Goal: Transaction & Acquisition: Download file/media

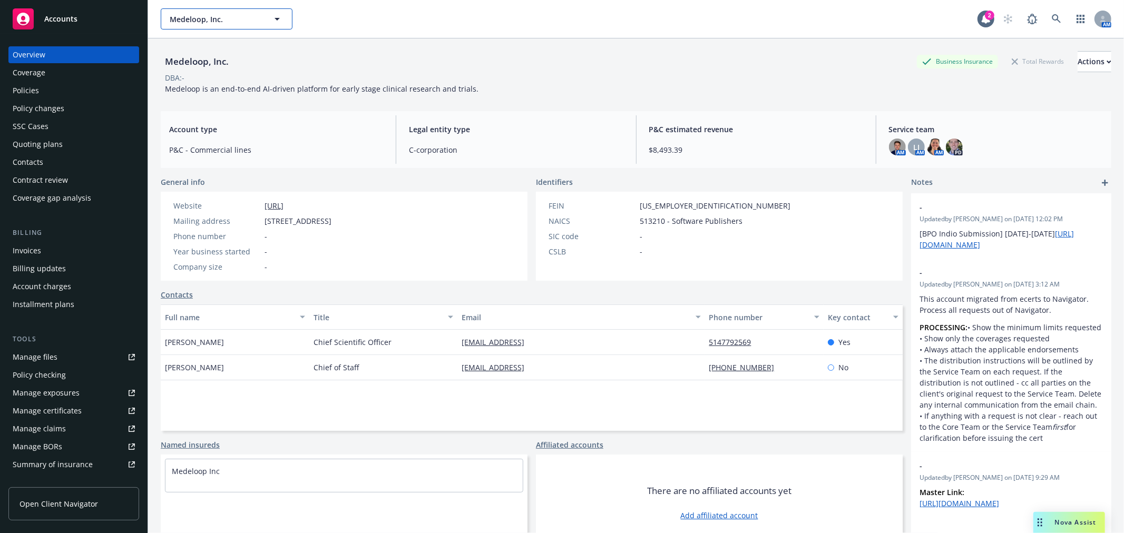
click at [266, 22] on button "Medeloop, Inc." at bounding box center [227, 18] width 132 height 21
click at [1058, 17] on div "AM" at bounding box center [1055, 18] width 114 height 21
click at [1052, 18] on icon at bounding box center [1056, 18] width 9 height 9
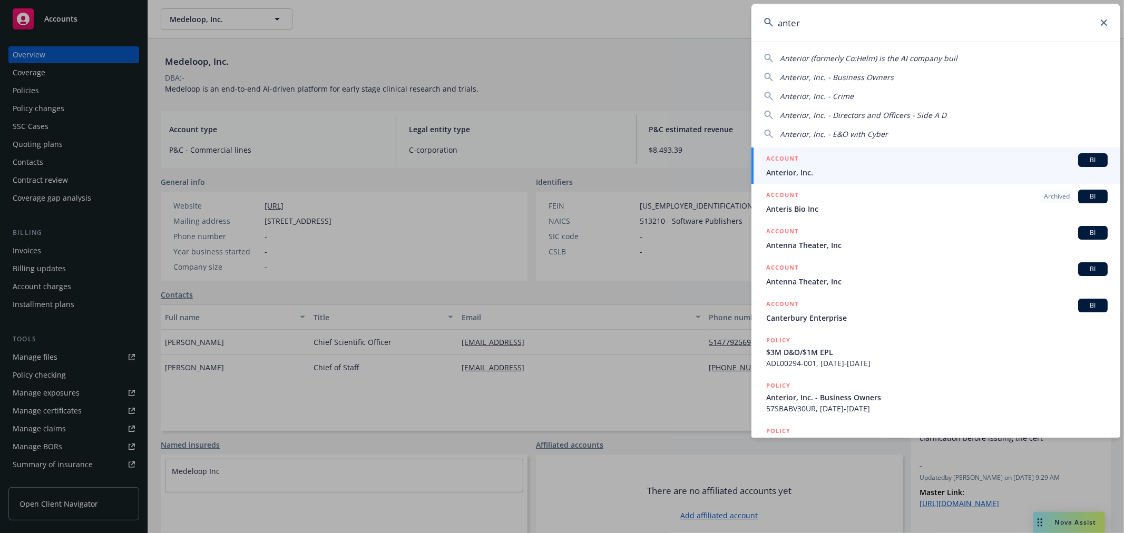
type input "anter"
click at [802, 170] on span "Anterior, Inc." at bounding box center [937, 172] width 342 height 11
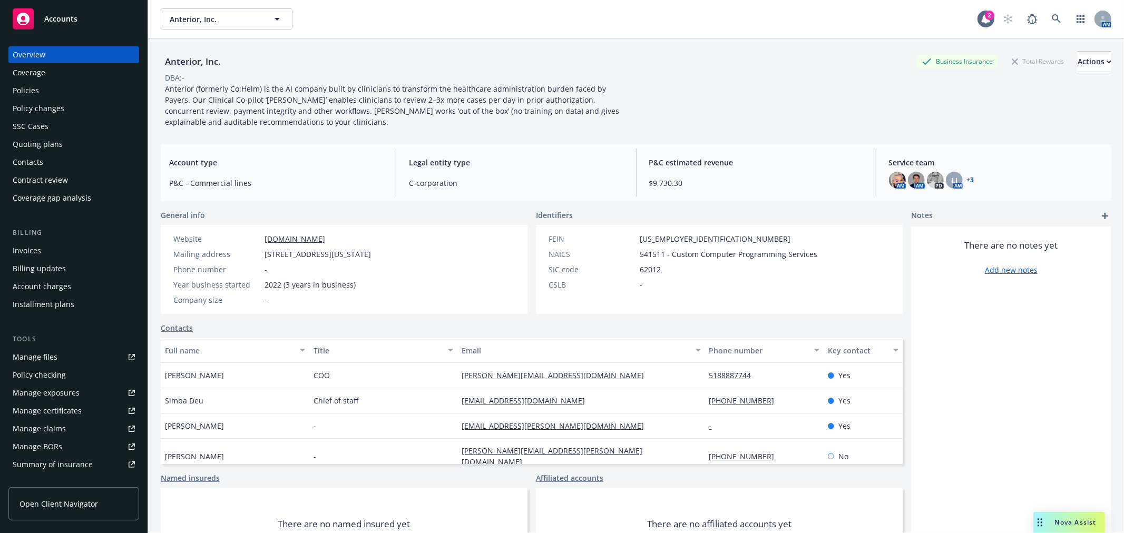
click at [39, 67] on div "Coverage" at bounding box center [29, 72] width 33 height 17
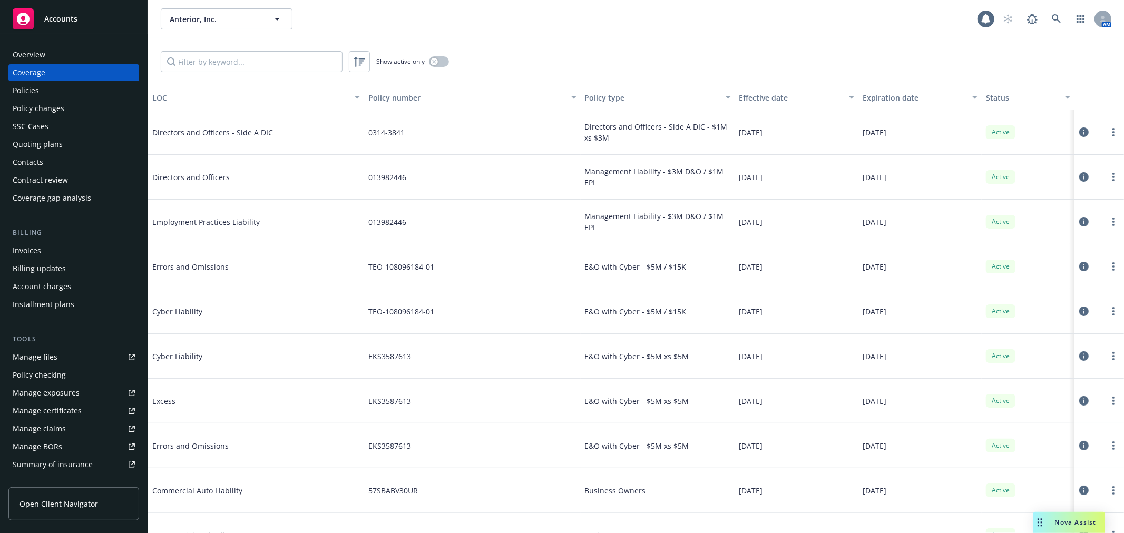
click at [60, 88] on div "Policies" at bounding box center [74, 90] width 122 height 17
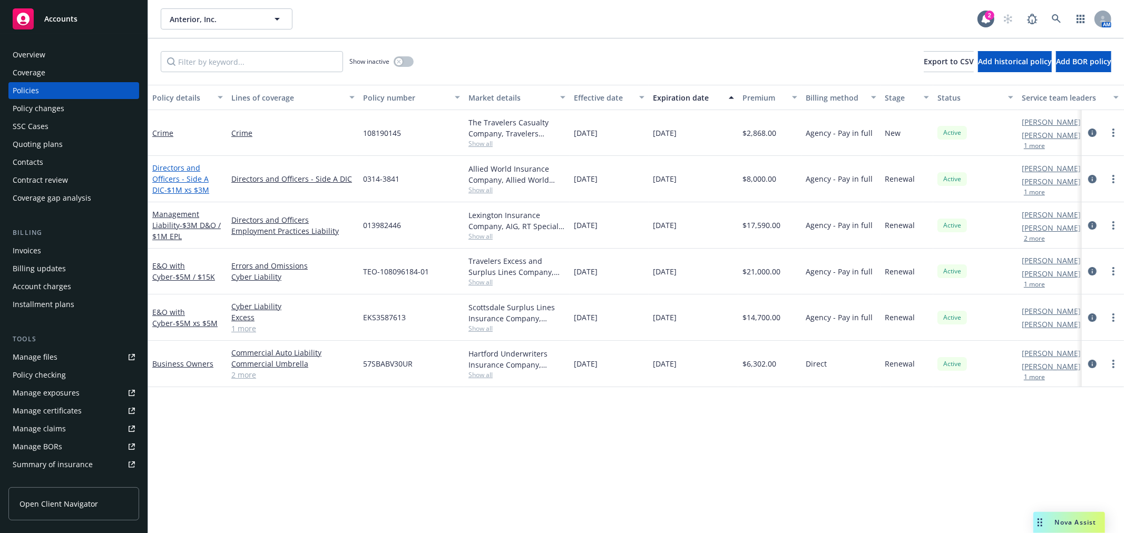
click at [170, 169] on link "Directors and Officers - Side A DIC - $1M xs $3M" at bounding box center [180, 179] width 57 height 32
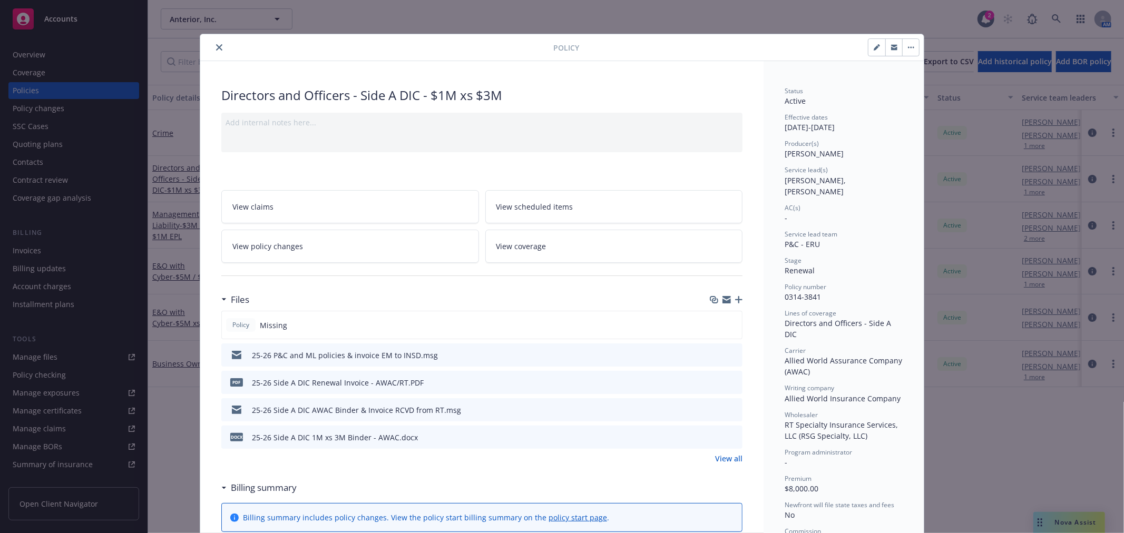
click at [728, 352] on icon "preview file" at bounding box center [732, 354] width 9 height 7
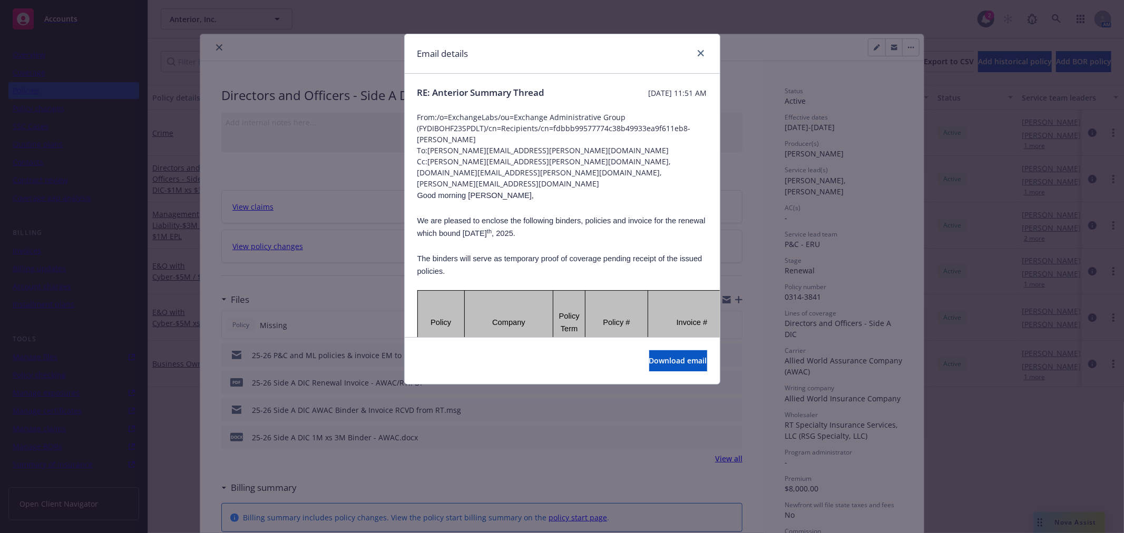
click at [694, 56] on div at bounding box center [698, 54] width 17 height 14
click at [698, 54] on icon "close" at bounding box center [701, 53] width 6 height 6
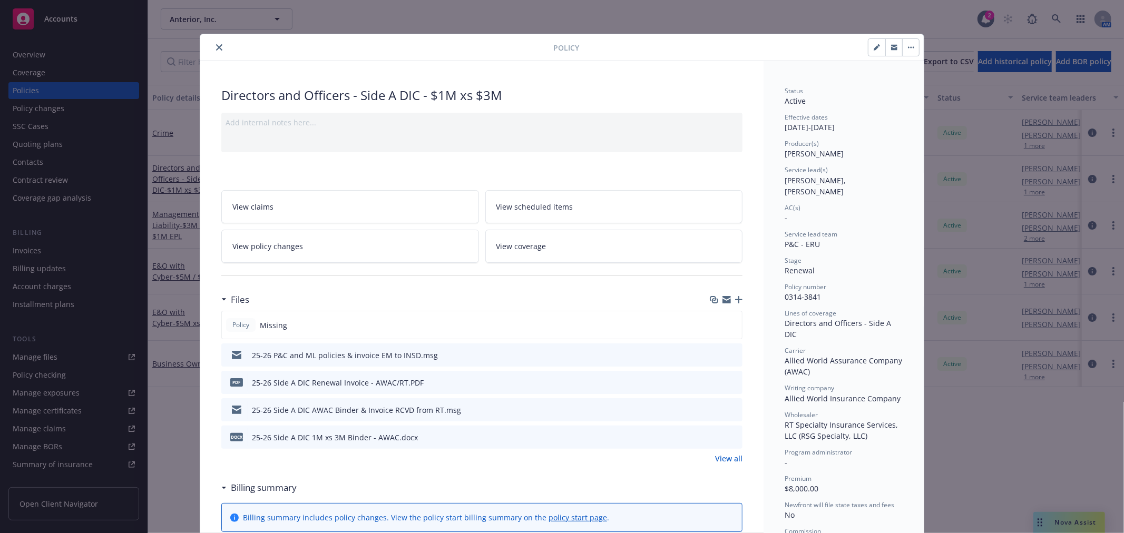
click at [729, 357] on icon "preview file" at bounding box center [732, 354] width 9 height 7
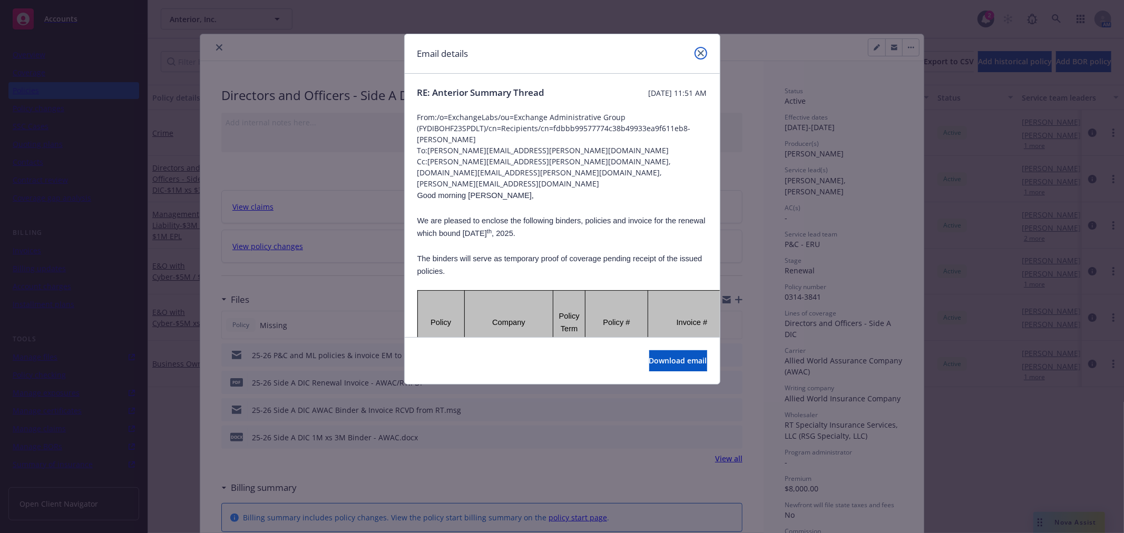
click at [698, 54] on icon "close" at bounding box center [701, 53] width 6 height 6
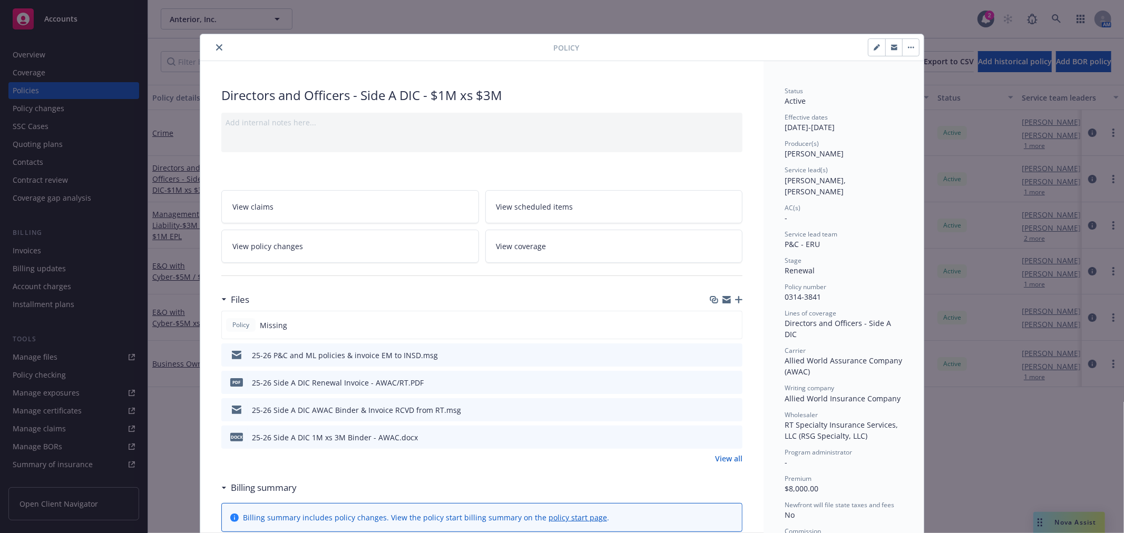
click at [216, 46] on icon "close" at bounding box center [219, 47] width 6 height 6
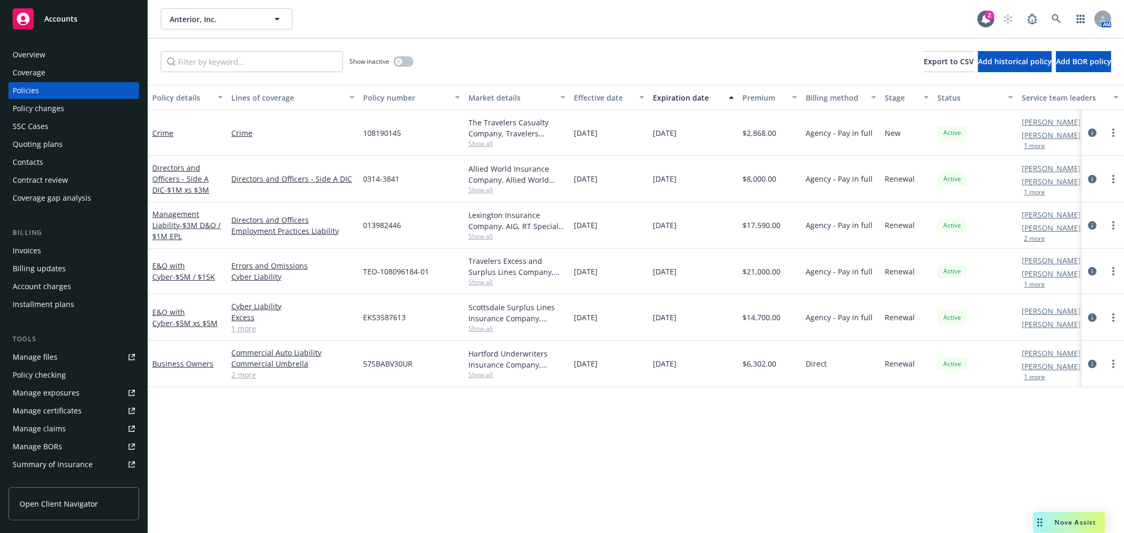
click at [173, 219] on div "Management Liability - $3M D&O / $1M EPL" at bounding box center [187, 225] width 71 height 33
click at [173, 217] on link "Management Liability - $3M D&O / $1M EPL" at bounding box center [186, 225] width 69 height 32
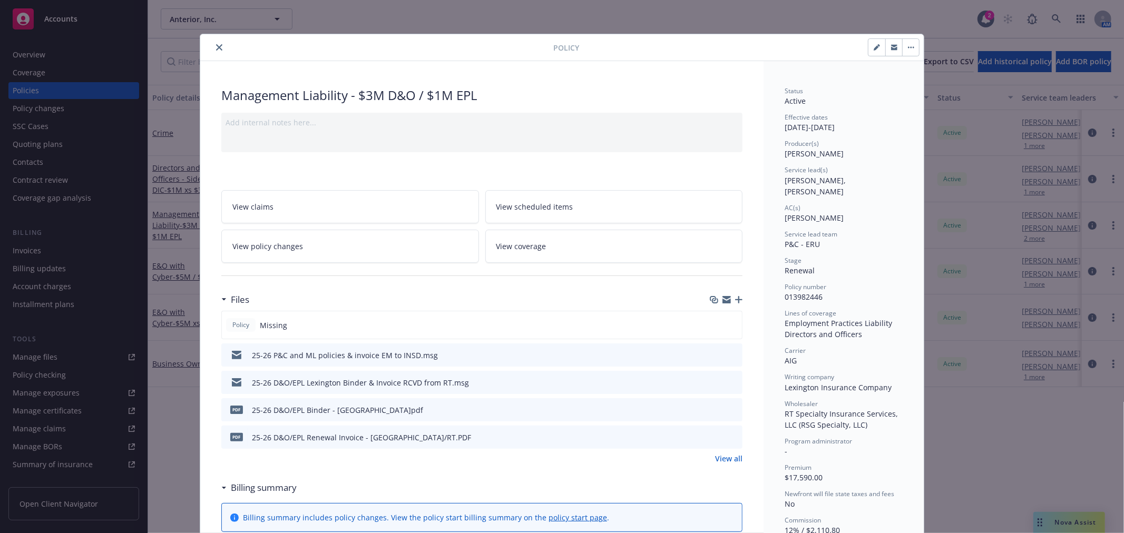
click at [216, 46] on icon "close" at bounding box center [219, 47] width 6 height 6
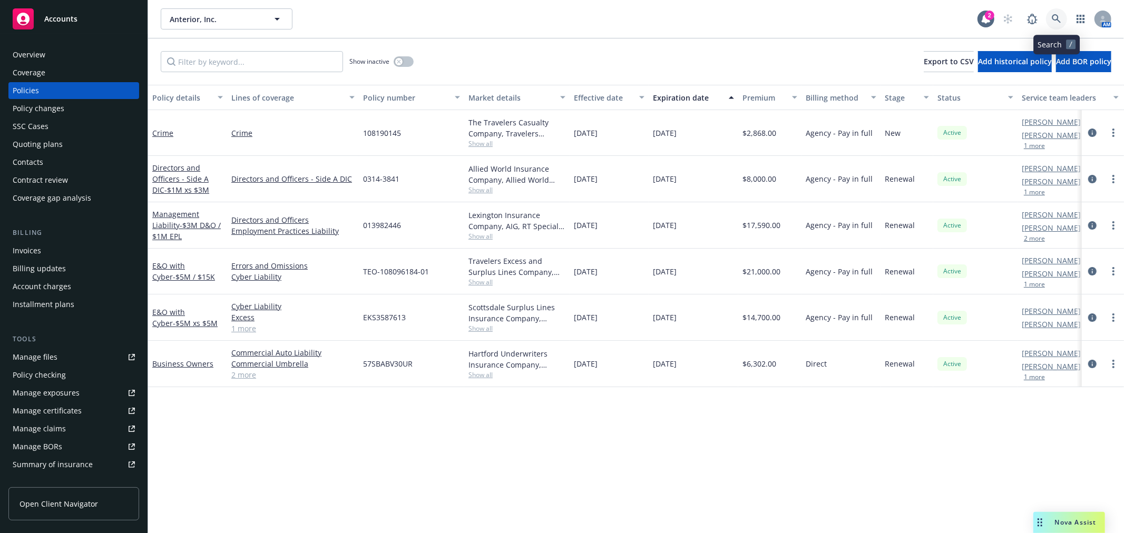
click at [1056, 22] on icon at bounding box center [1056, 18] width 9 height 9
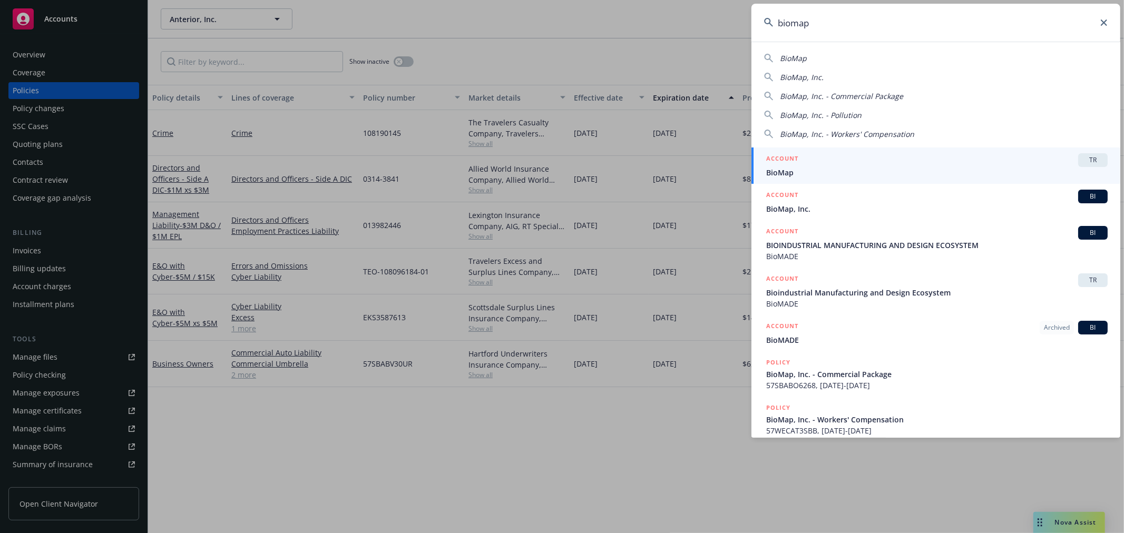
type input "biomap"
click at [906, 166] on div "ACCOUNT TR" at bounding box center [937, 160] width 342 height 14
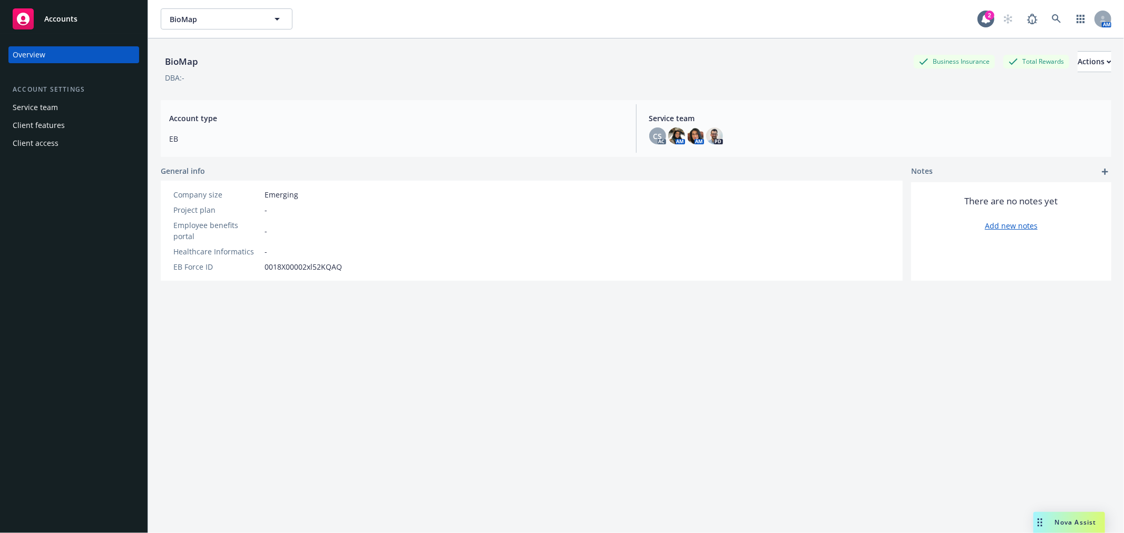
click at [30, 120] on div "Client features" at bounding box center [39, 125] width 52 height 17
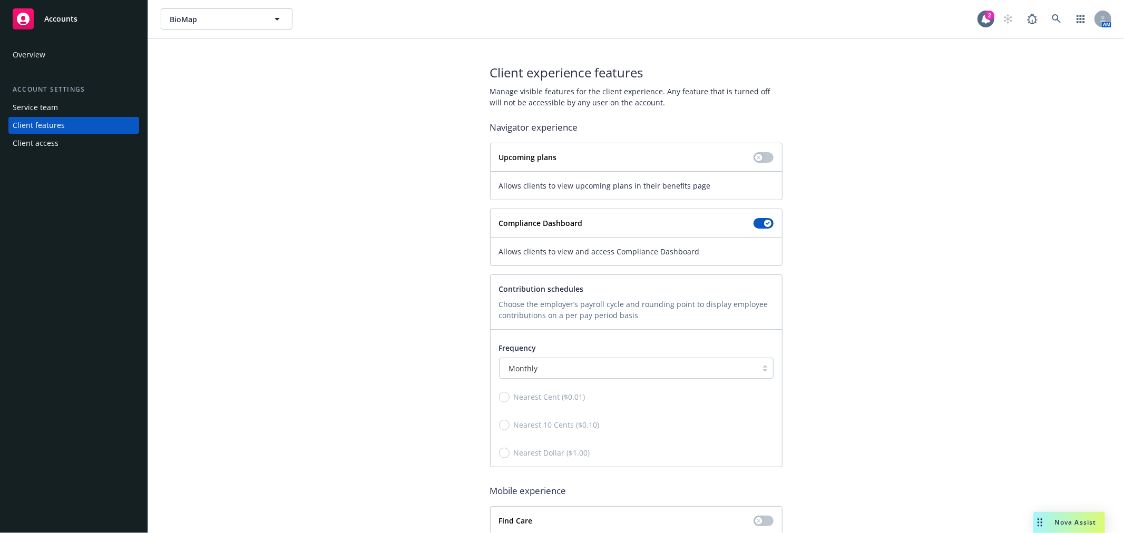
click at [75, 143] on div "Client access" at bounding box center [74, 143] width 122 height 17
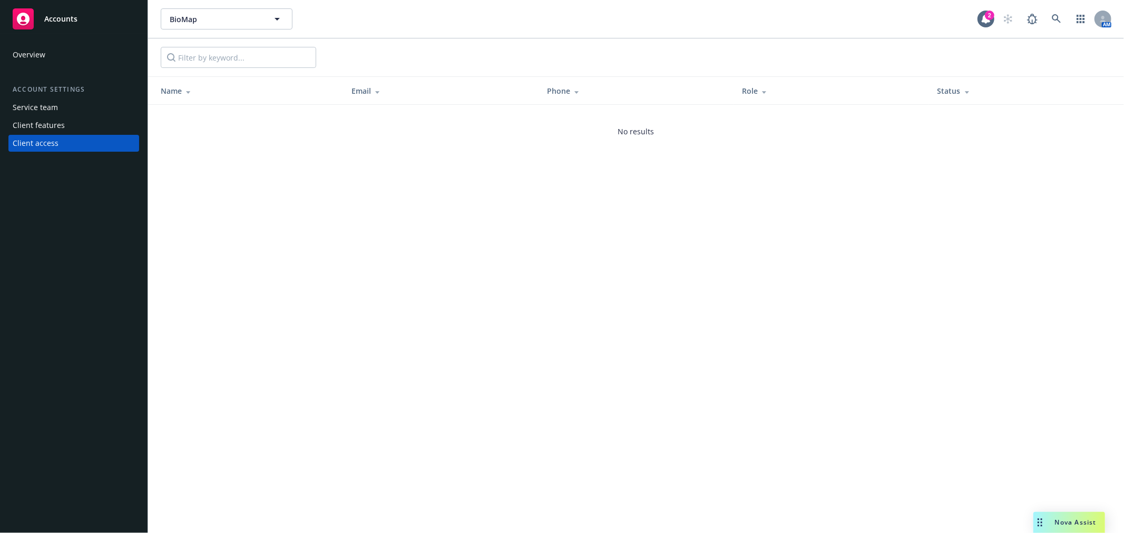
click at [54, 82] on div "Overview Account settings Service team Client features Client access" at bounding box center [73, 98] width 131 height 105
click at [46, 58] on div "Overview" at bounding box center [74, 54] width 122 height 17
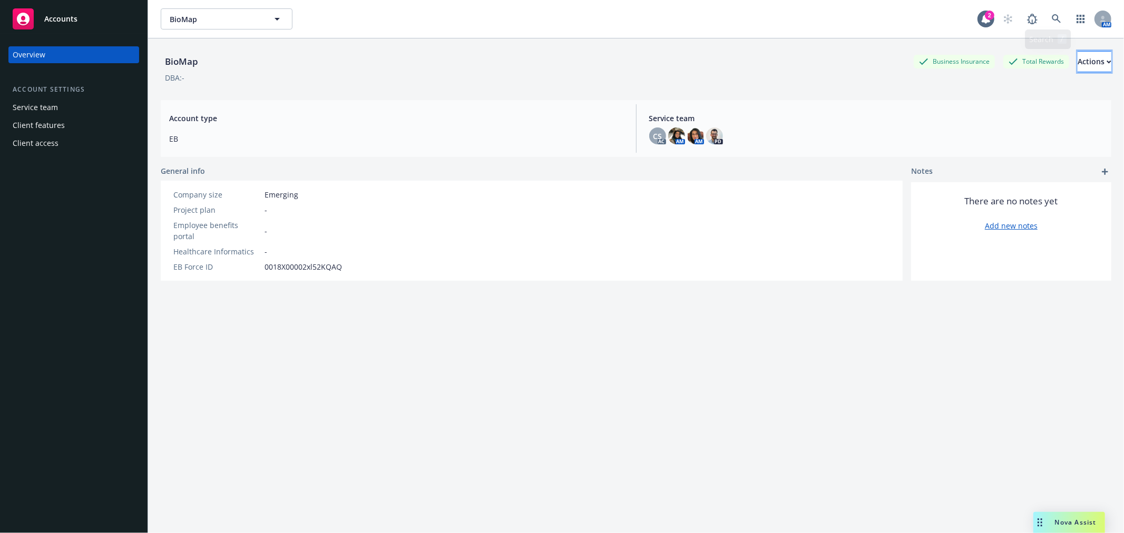
click at [1078, 66] on div "Actions" at bounding box center [1095, 62] width 34 height 20
click at [1052, 25] on link at bounding box center [1056, 18] width 21 height 21
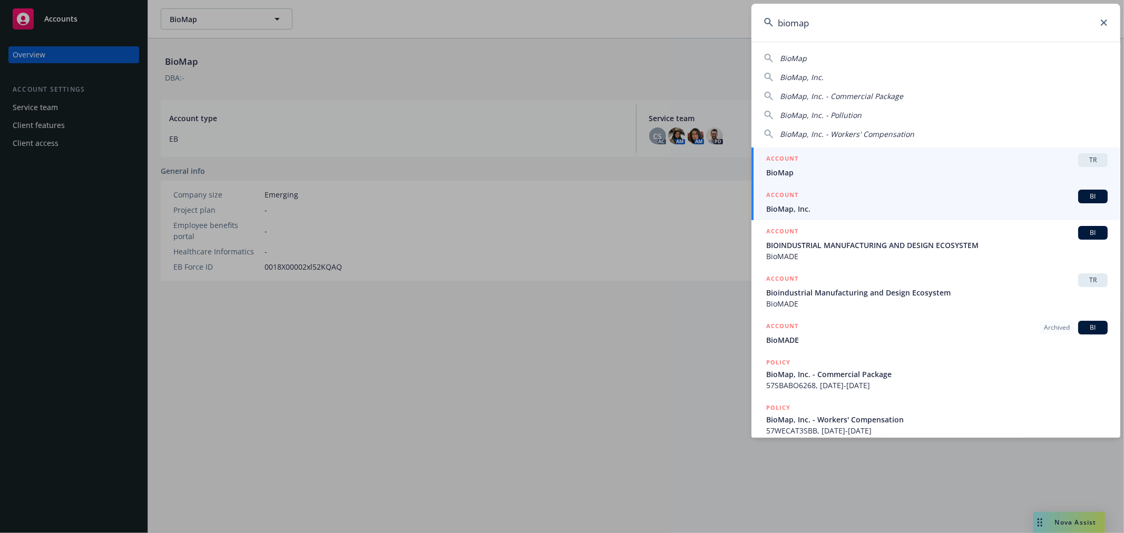
type input "biomap"
click at [905, 203] on span "BioMap, Inc." at bounding box center [937, 208] width 342 height 11
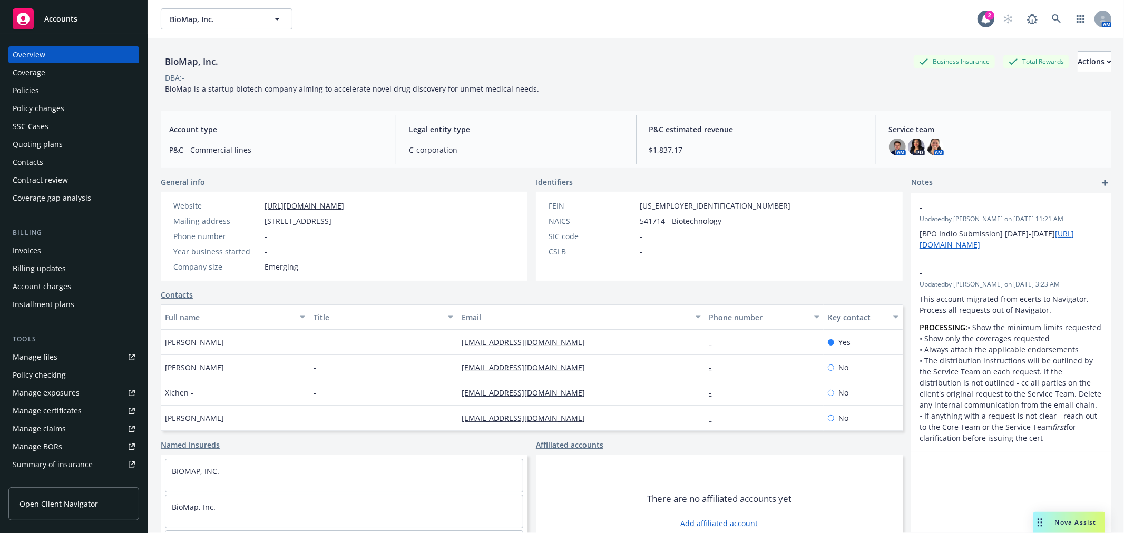
click at [82, 82] on div "Policies" at bounding box center [74, 90] width 122 height 17
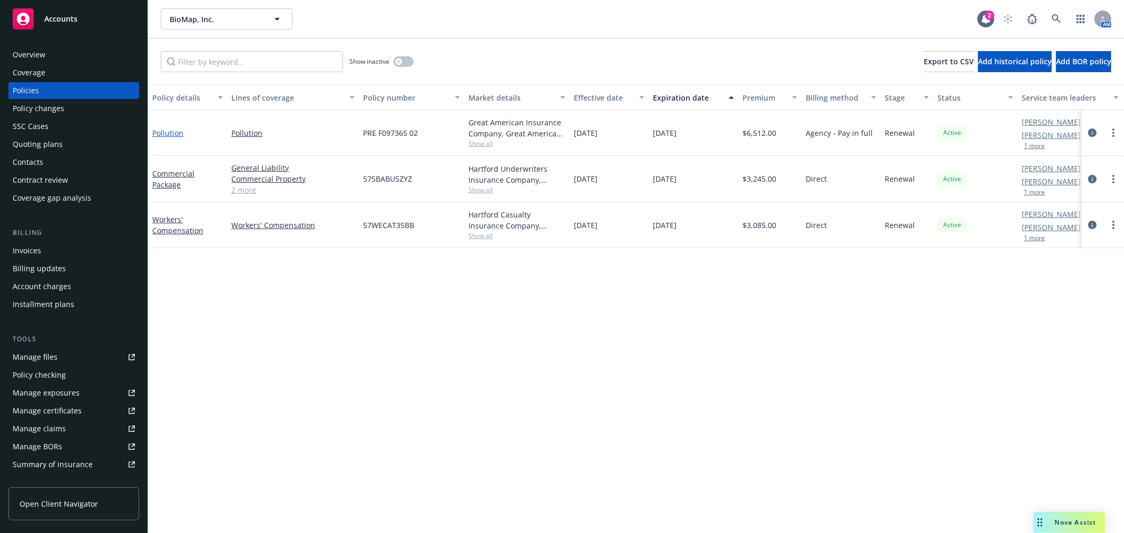
click at [175, 130] on link "Pollution" at bounding box center [167, 133] width 31 height 10
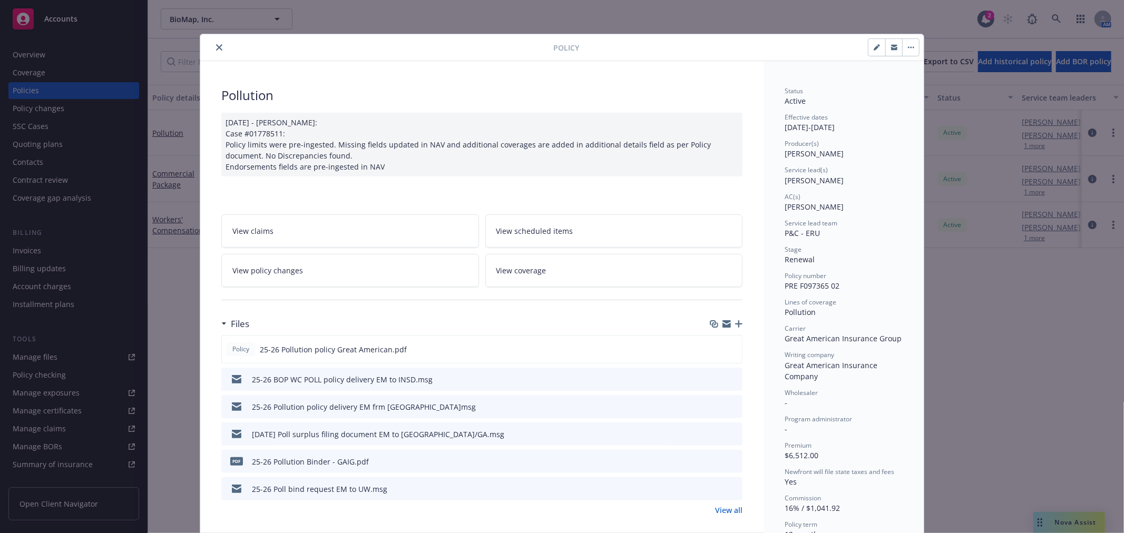
click at [213, 48] on button "close" at bounding box center [219, 47] width 13 height 13
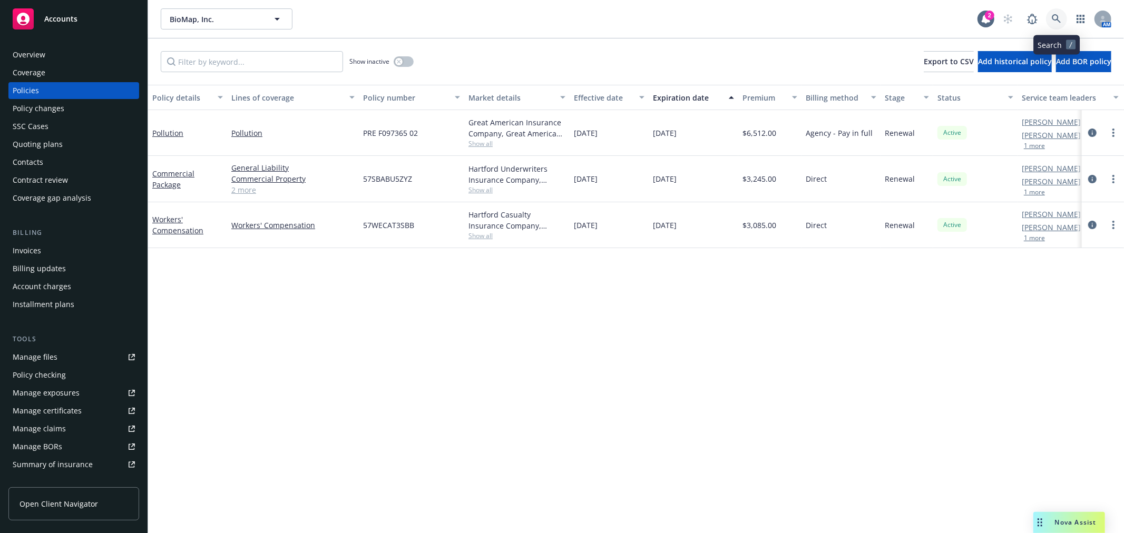
click at [1056, 17] on icon at bounding box center [1056, 18] width 9 height 9
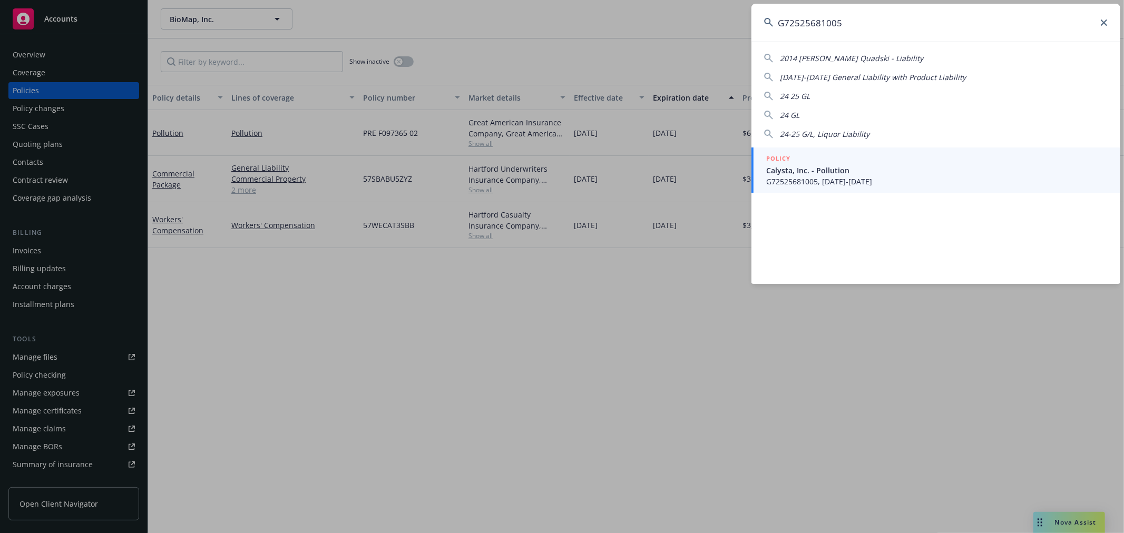
type input "G72525681005"
click at [851, 180] on span "G72525681005, [DATE]-[DATE]" at bounding box center [937, 181] width 342 height 11
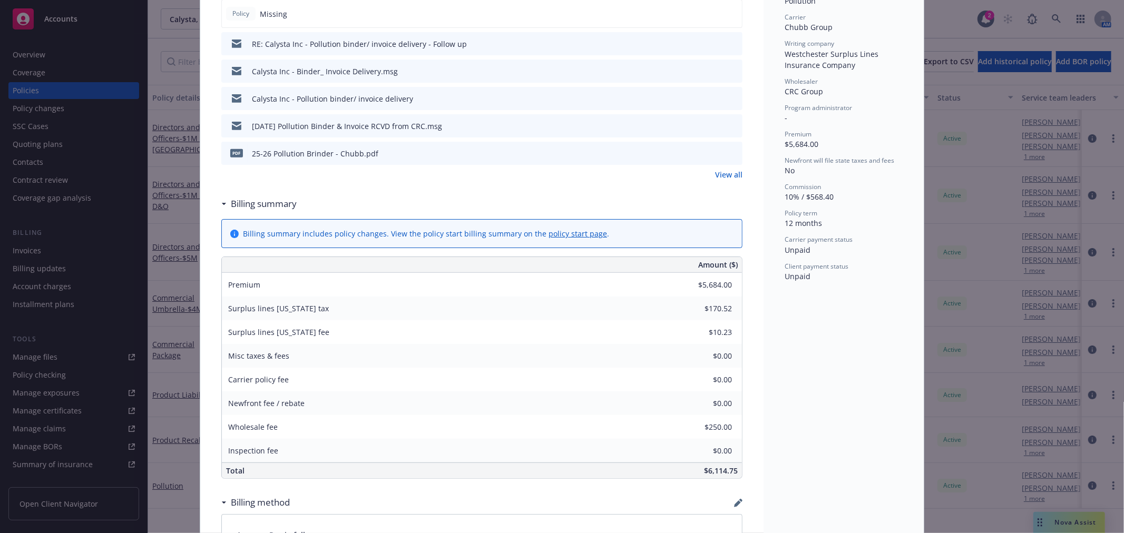
scroll to position [174, 0]
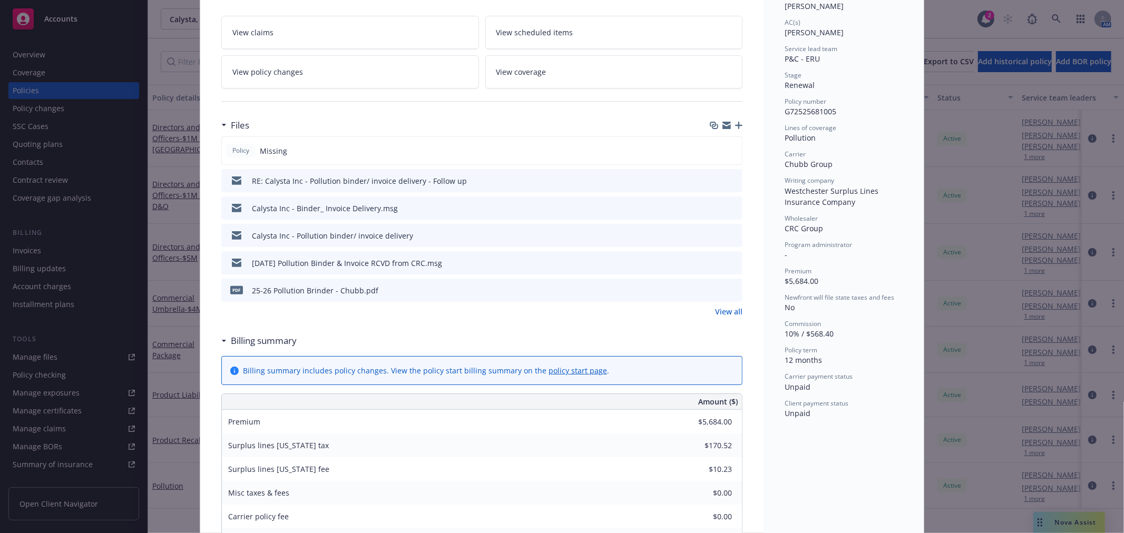
click at [728, 180] on icon "preview file" at bounding box center [732, 180] width 9 height 7
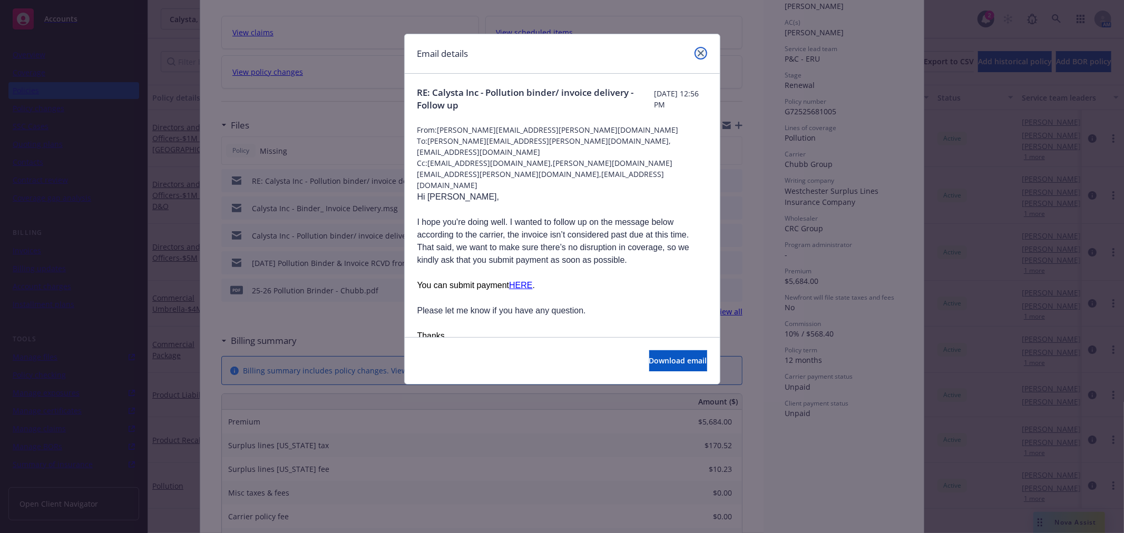
click at [700, 56] on link "close" at bounding box center [701, 53] width 13 height 13
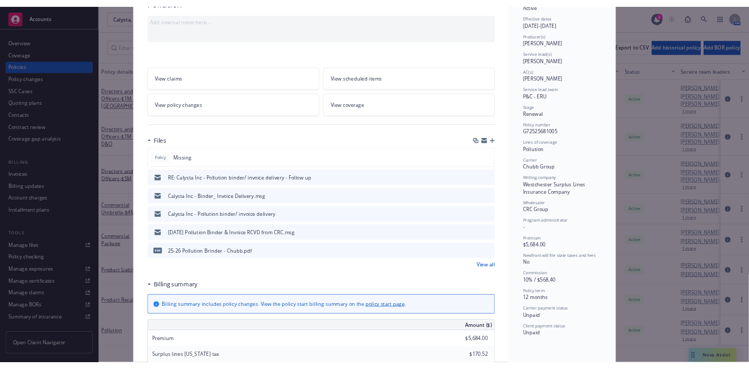
scroll to position [0, 0]
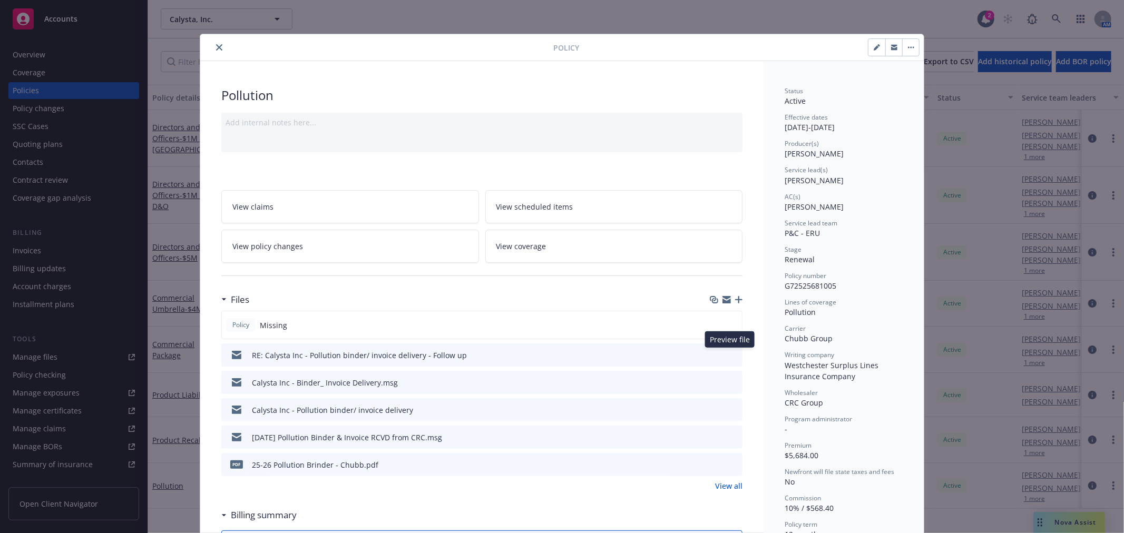
click at [728, 354] on icon "preview file" at bounding box center [732, 354] width 9 height 7
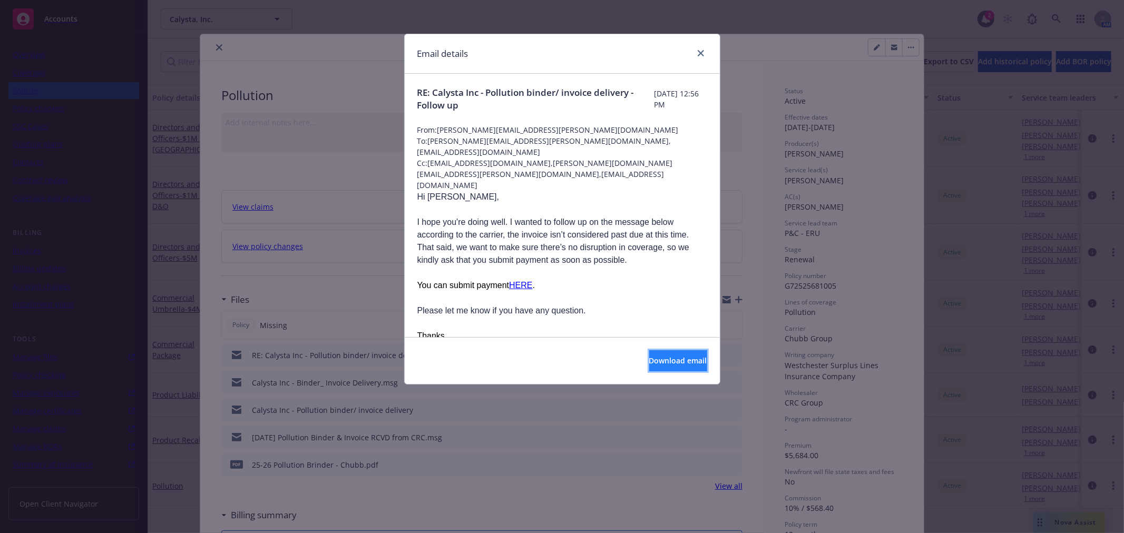
click at [649, 357] on span "Download email" at bounding box center [678, 361] width 58 height 10
click at [701, 52] on icon "close" at bounding box center [701, 53] width 6 height 6
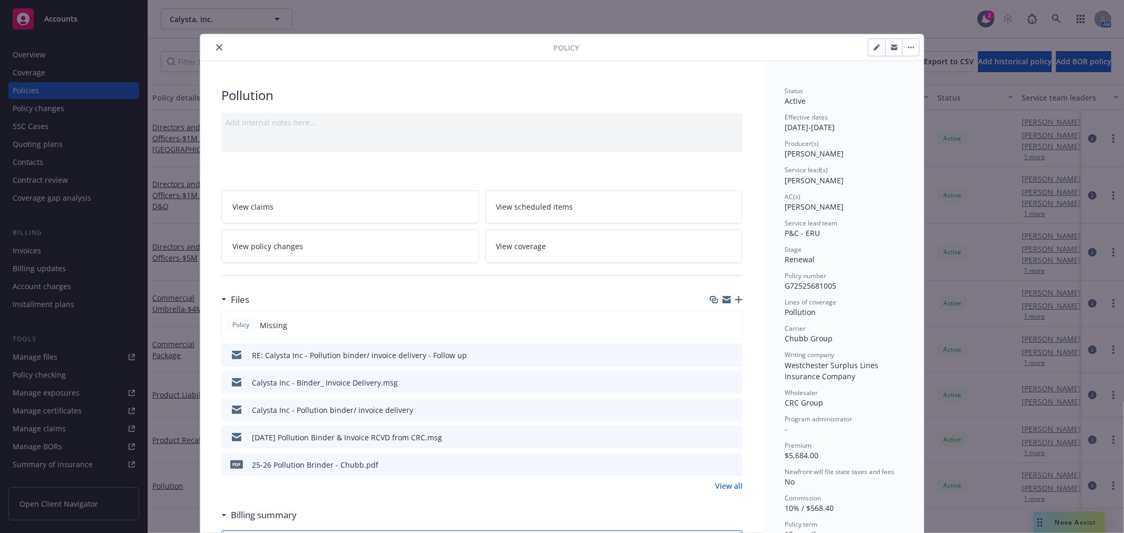
click at [216, 46] on icon "close" at bounding box center [219, 47] width 6 height 6
click at [213, 46] on button "close" at bounding box center [219, 47] width 13 height 13
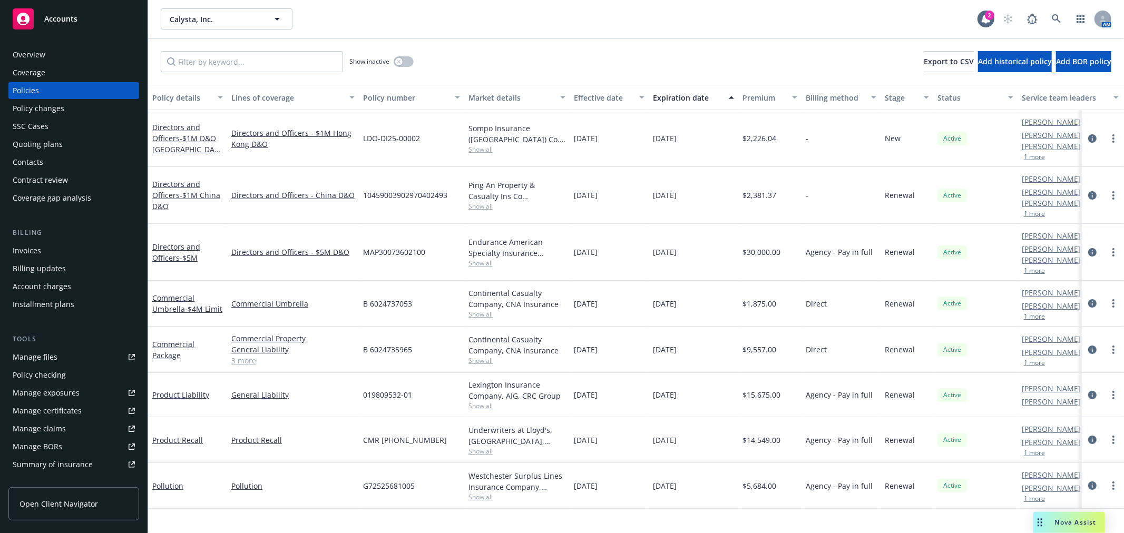
click at [213, 46] on div "Show inactive Export to CSV Add historical policy Add BOR policy" at bounding box center [636, 61] width 976 height 46
click at [45, 247] on div "Invoices" at bounding box center [74, 250] width 122 height 17
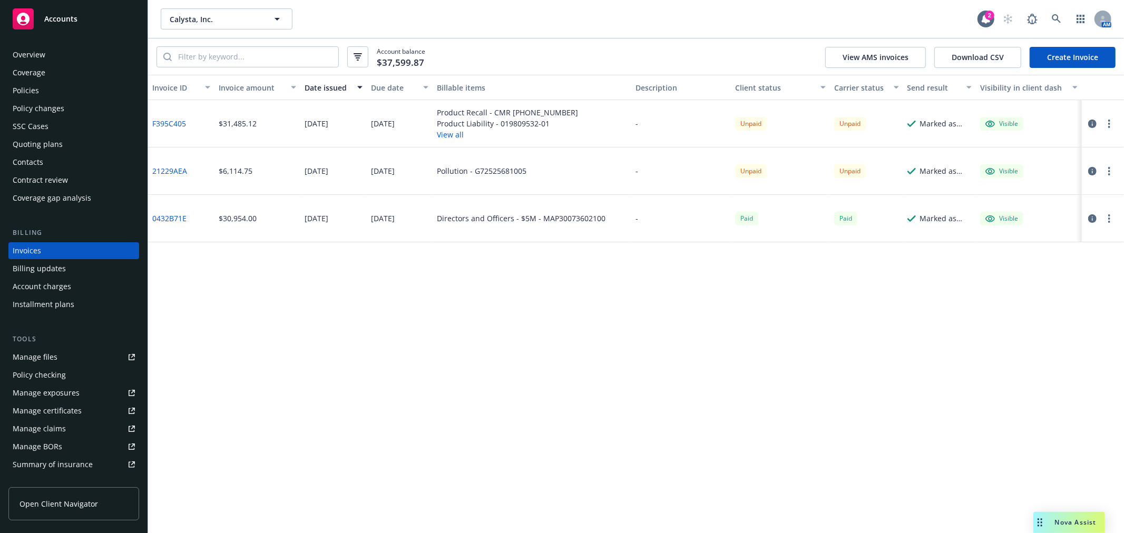
click at [1111, 122] on button "button" at bounding box center [1109, 124] width 13 height 13
click at [1052, 256] on link "Download invoice PDF" at bounding box center [1048, 250] width 134 height 21
click at [512, 312] on div "Invoice ID Invoice amount Date issued Due date Billable items Description Clien…" at bounding box center [636, 304] width 976 height 459
click at [923, 311] on div "Invoice ID Invoice amount Date issued Due date Billable items Description Clien…" at bounding box center [636, 304] width 976 height 459
click at [1113, 172] on button "button" at bounding box center [1109, 171] width 13 height 13
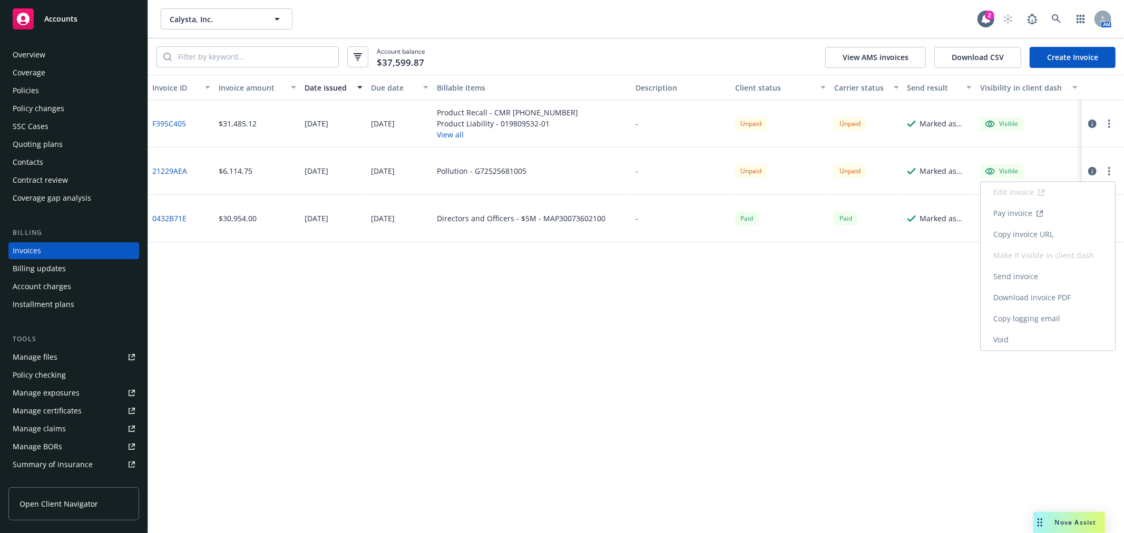
click at [1067, 292] on link "Download invoice PDF" at bounding box center [1048, 297] width 134 height 21
click at [53, 55] on div "Overview" at bounding box center [74, 54] width 122 height 17
